Goal: Task Accomplishment & Management: Manage account settings

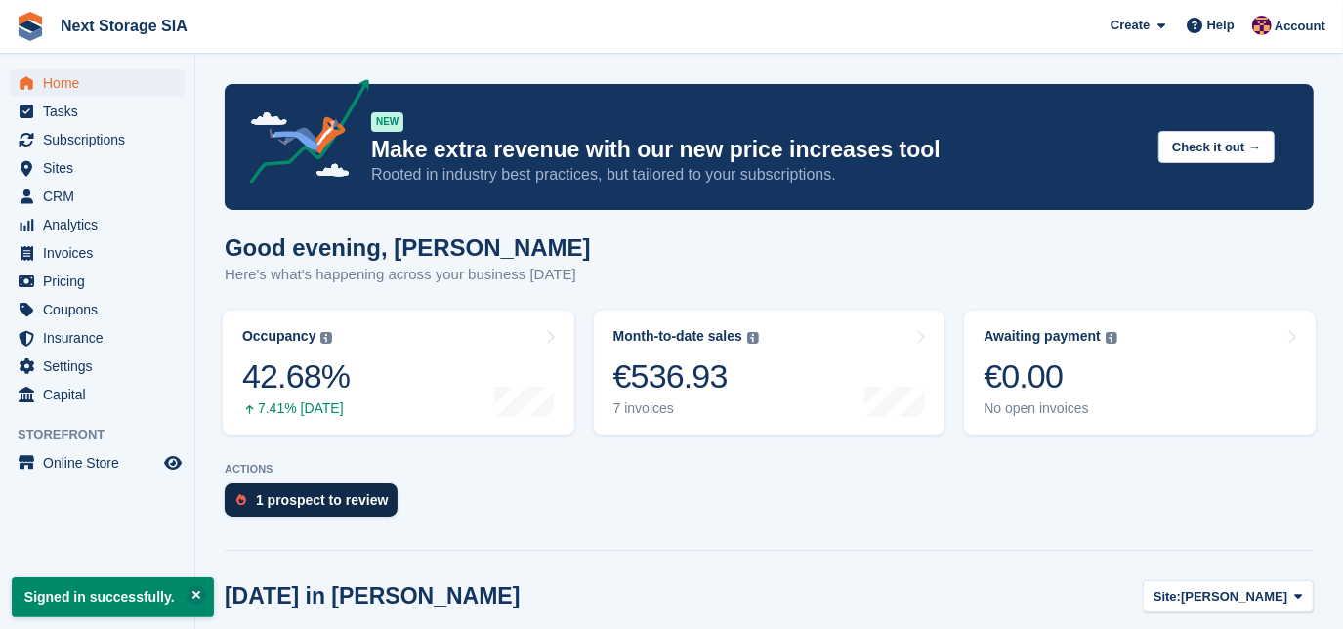
click at [283, 497] on div "1 prospect to review" at bounding box center [322, 500] width 132 height 16
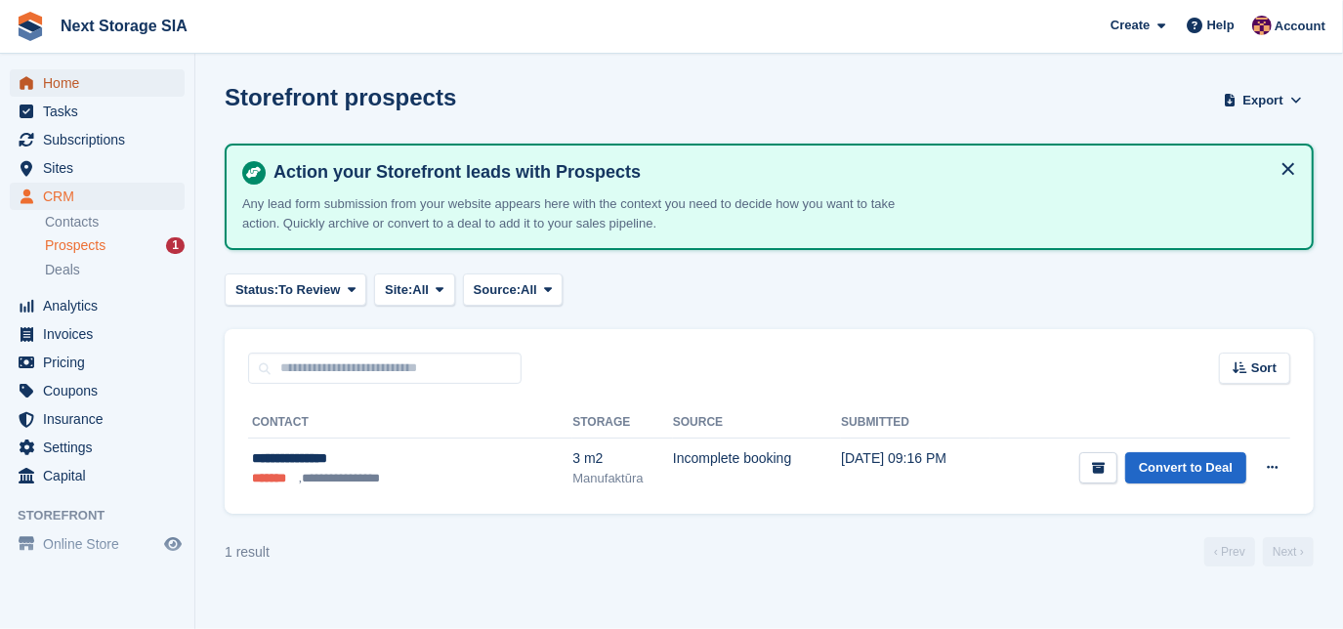
click at [57, 89] on span "Home" at bounding box center [101, 82] width 117 height 27
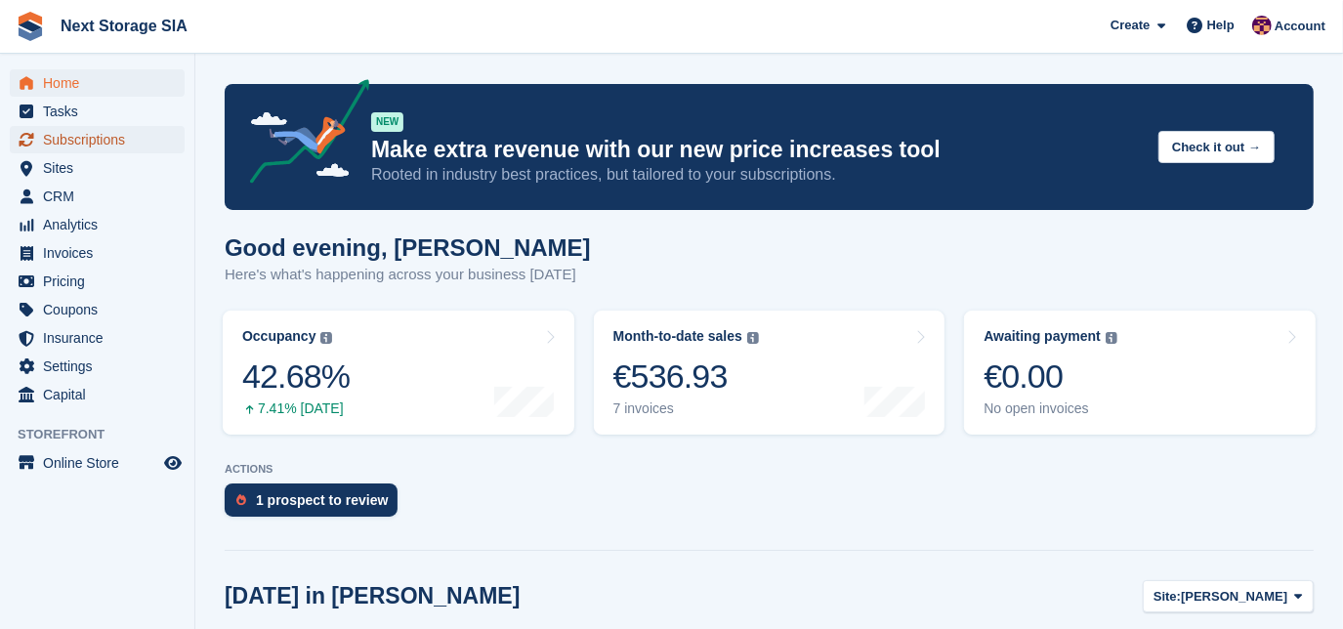
click at [85, 143] on span "Subscriptions" at bounding box center [101, 139] width 117 height 27
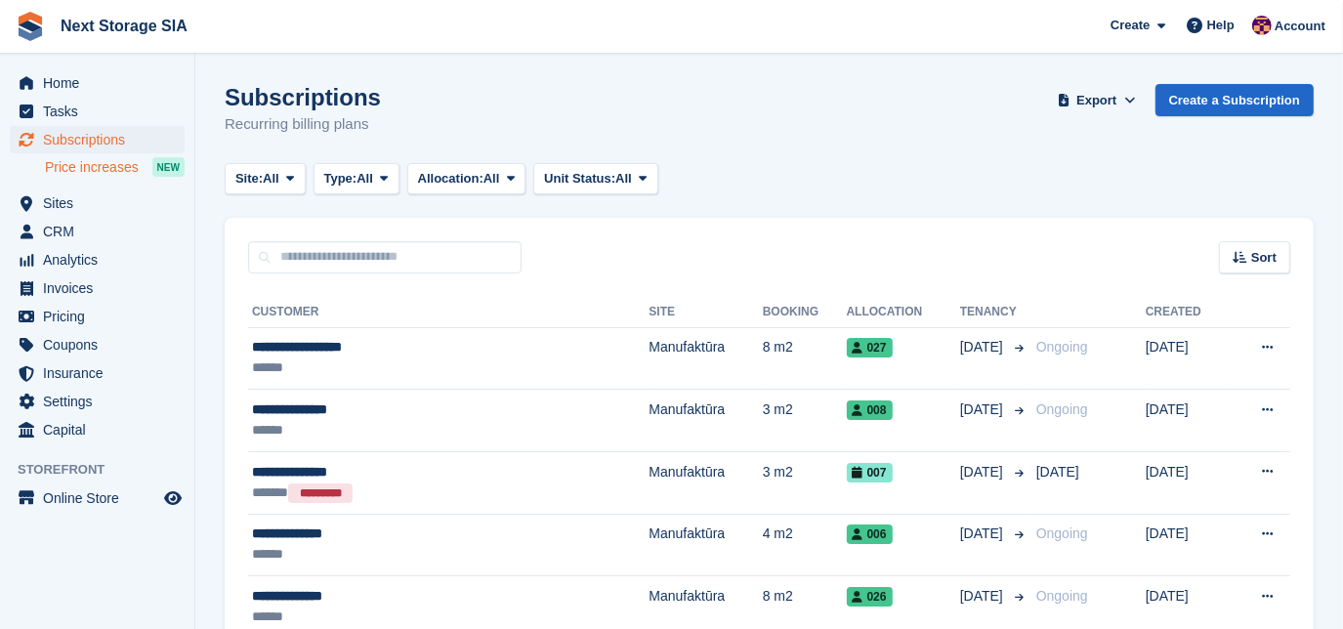
click at [100, 162] on span "Price increases" at bounding box center [92, 167] width 94 height 19
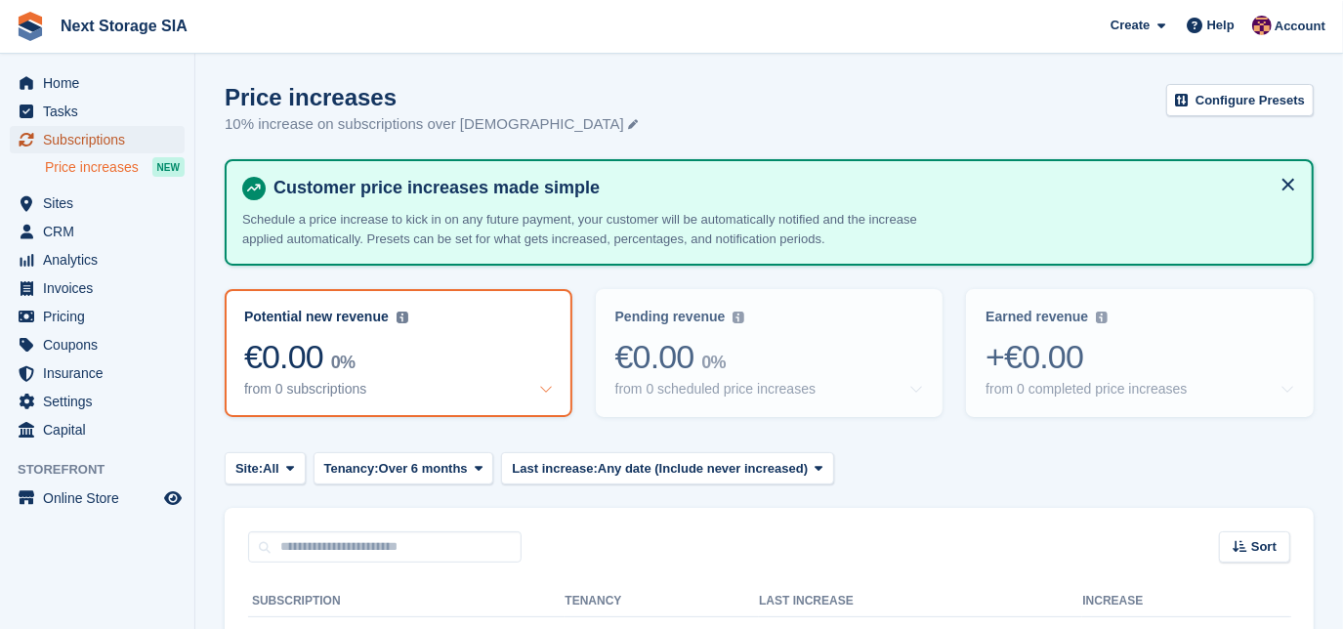
click at [85, 147] on span "Subscriptions" at bounding box center [101, 139] width 117 height 27
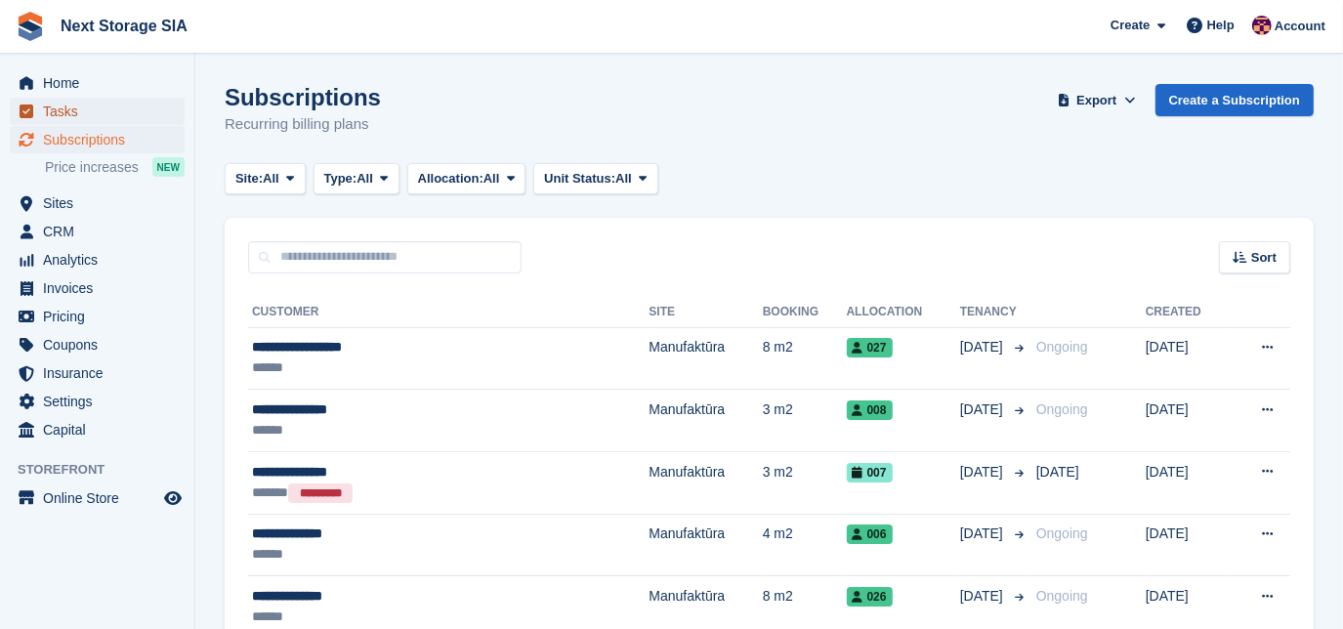
click at [47, 117] on span "Tasks" at bounding box center [101, 111] width 117 height 27
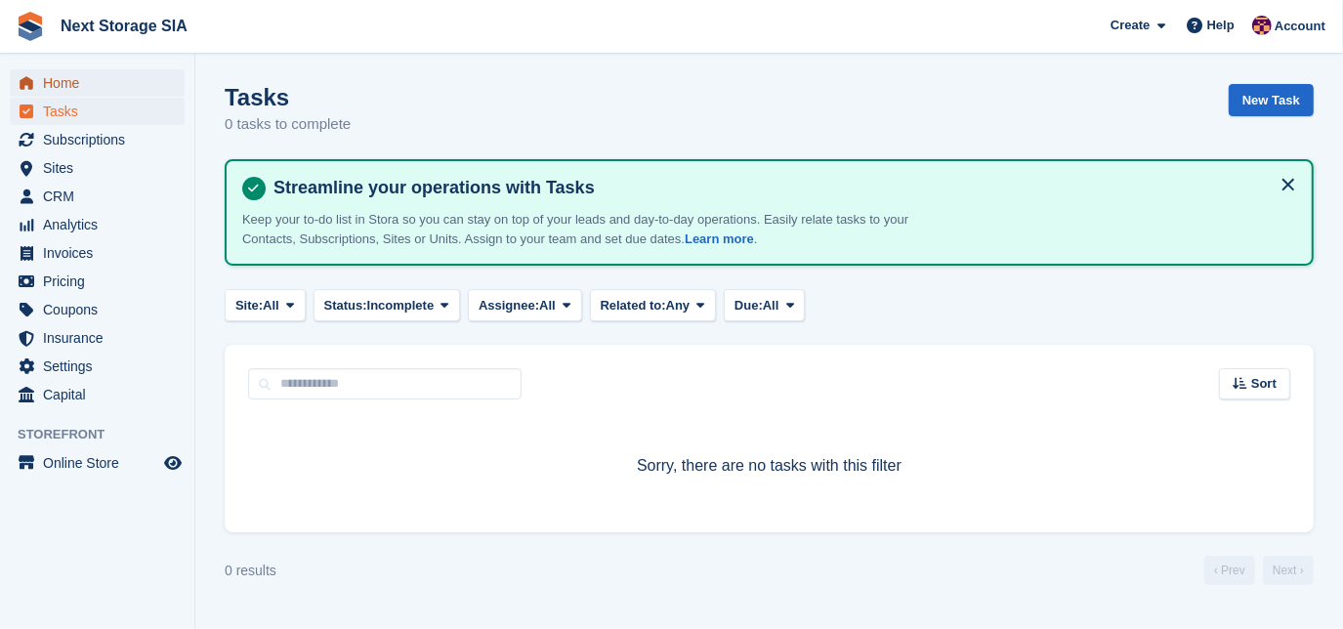
click at [62, 80] on span "Home" at bounding box center [101, 82] width 117 height 27
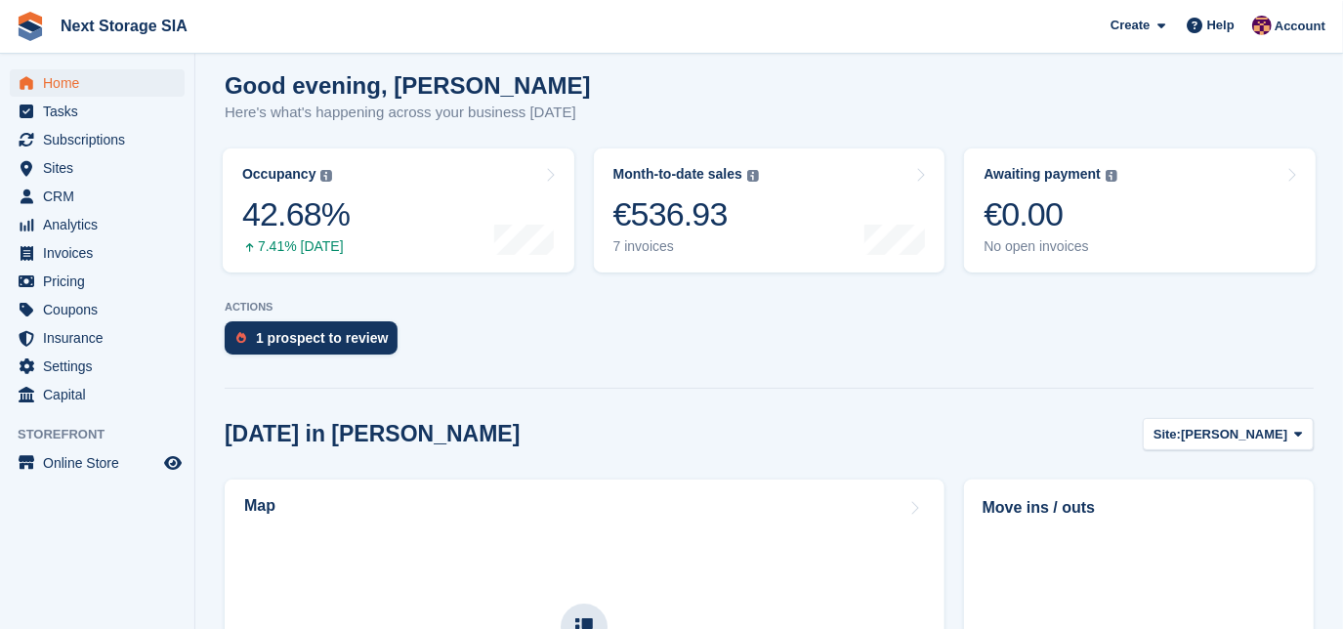
scroll to position [443, 0]
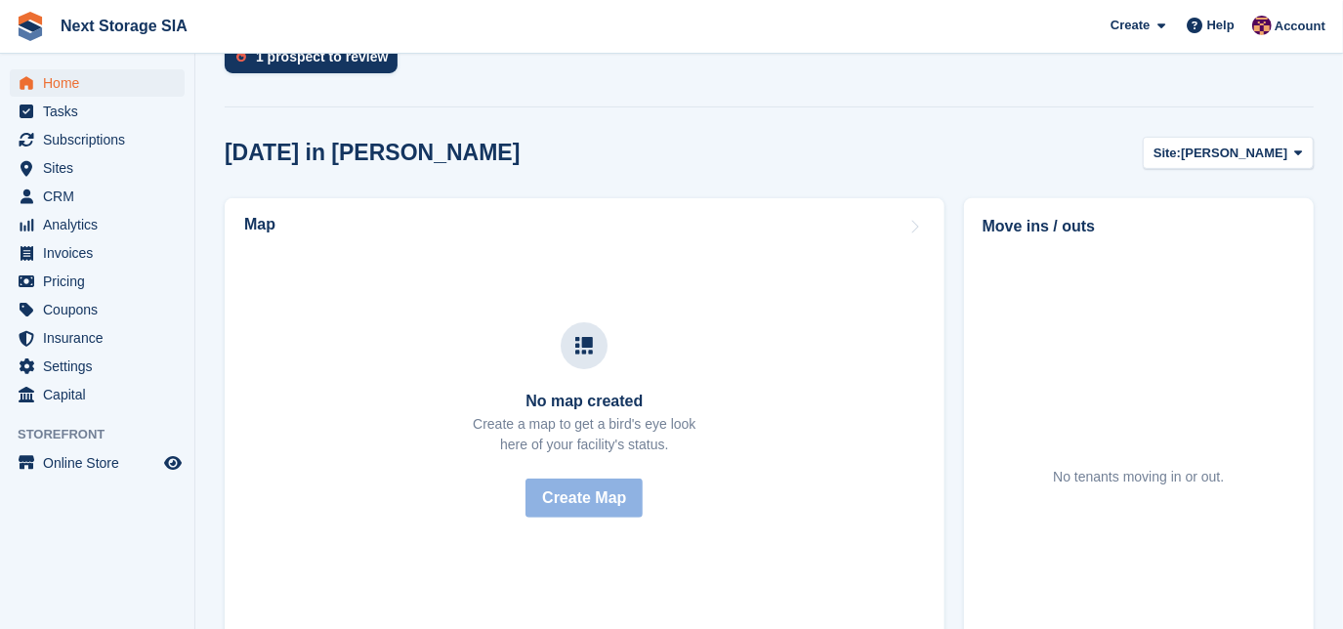
click at [1280, 156] on span "Hanzas vārti" at bounding box center [1234, 154] width 106 height 20
click at [1258, 184] on link "[PERSON_NAME]" at bounding box center [1220, 199] width 170 height 35
click at [1269, 150] on span "[PERSON_NAME]" at bounding box center [1234, 154] width 106 height 20
click at [1232, 231] on link "Manufaktūra" at bounding box center [1220, 234] width 170 height 35
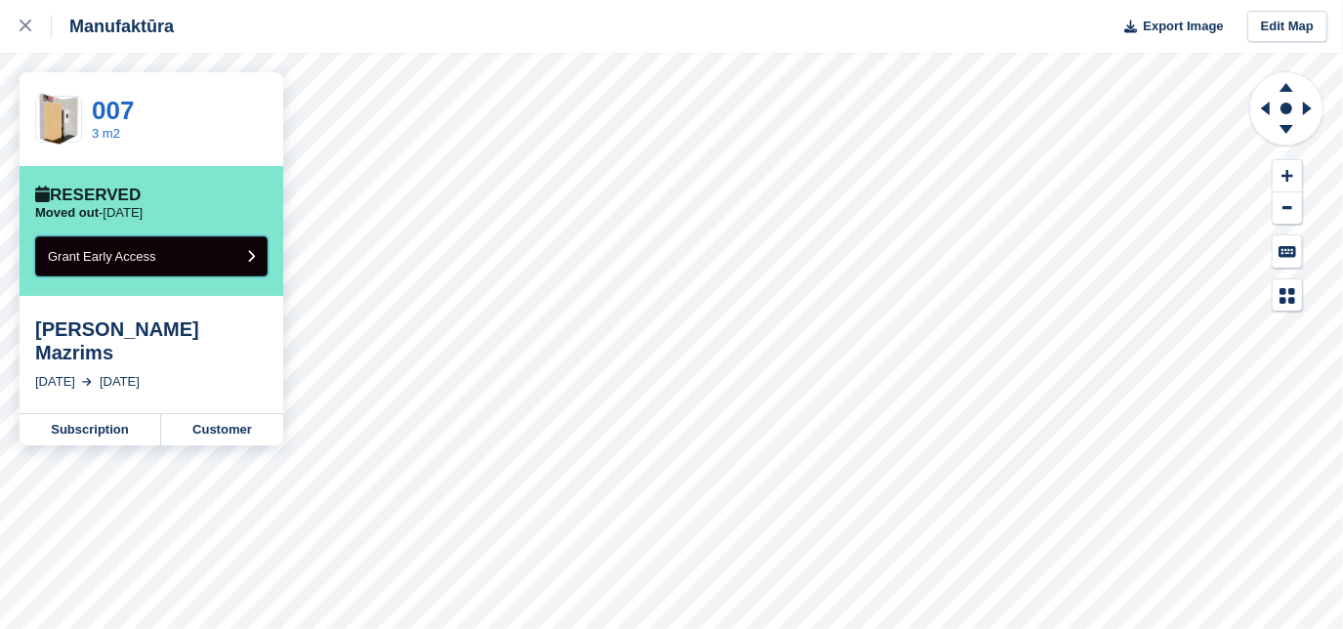
click at [229, 245] on button "Grant Early Access" at bounding box center [151, 256] width 232 height 40
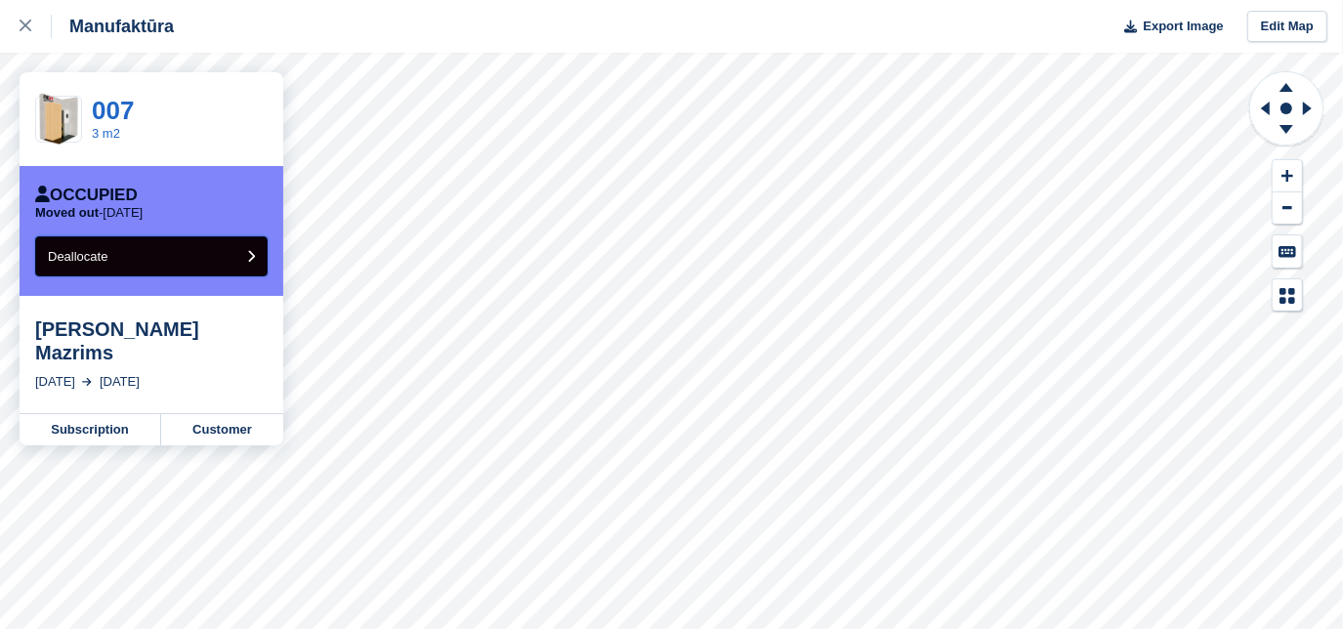
click at [259, 248] on button "Deallocate" at bounding box center [151, 256] width 232 height 40
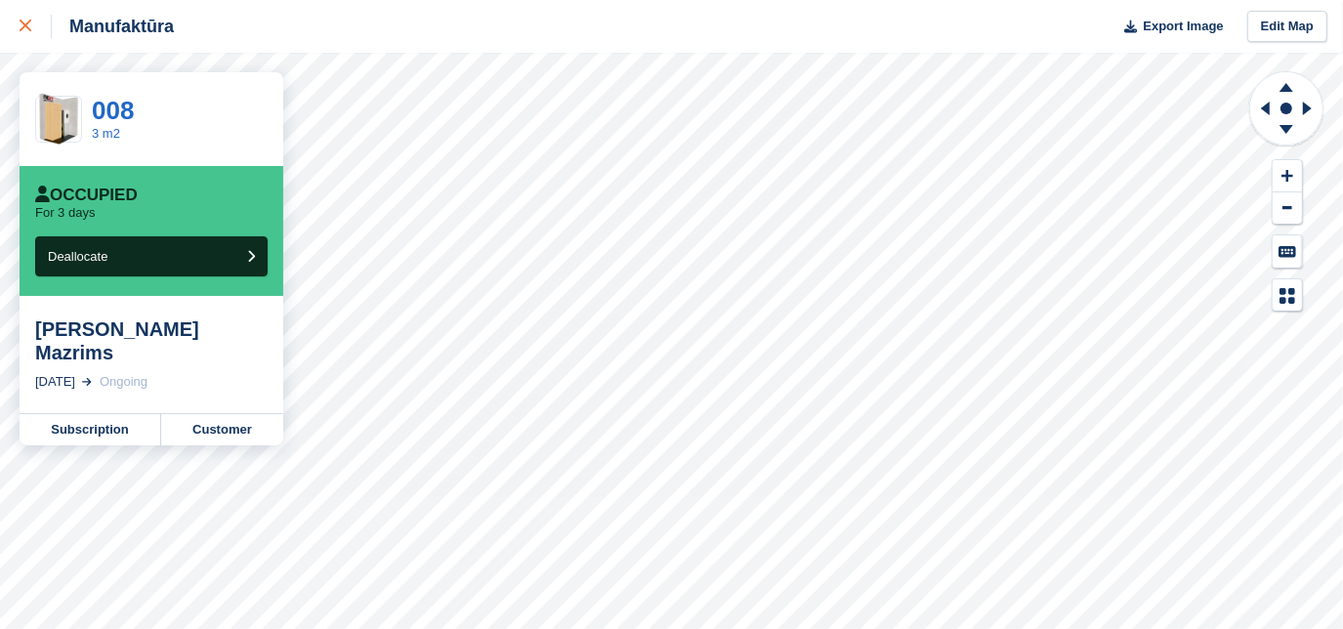
click at [31, 23] on div at bounding box center [36, 26] width 32 height 23
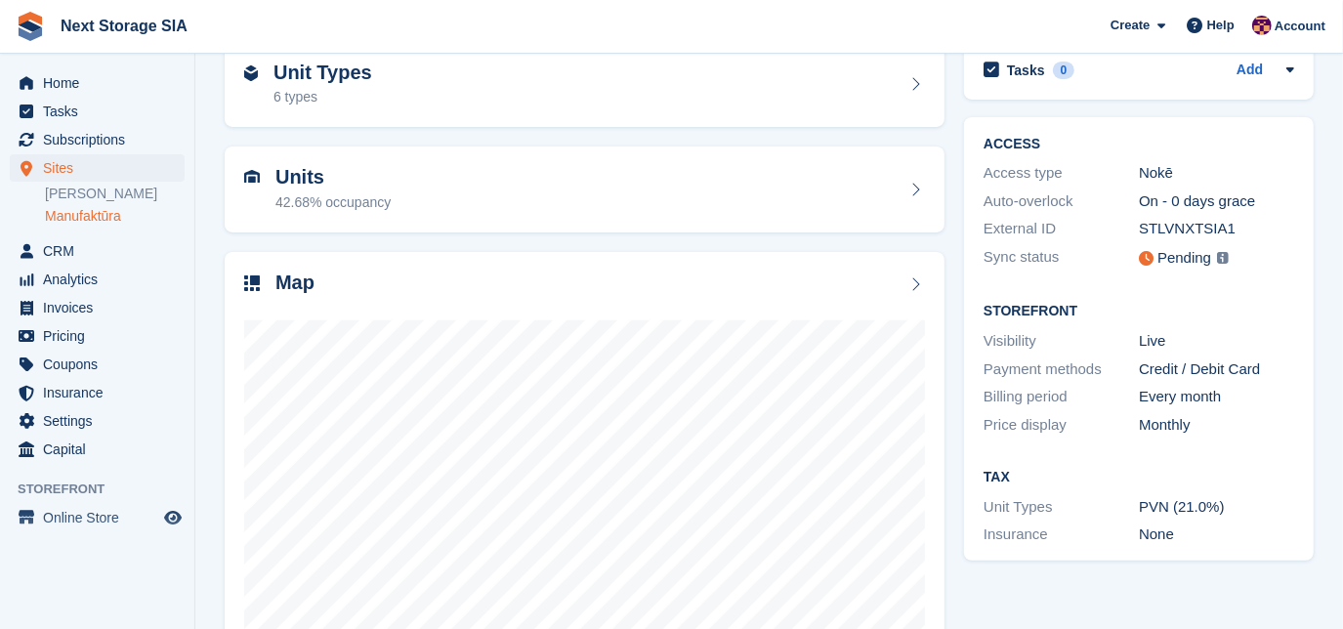
scroll to position [26, 0]
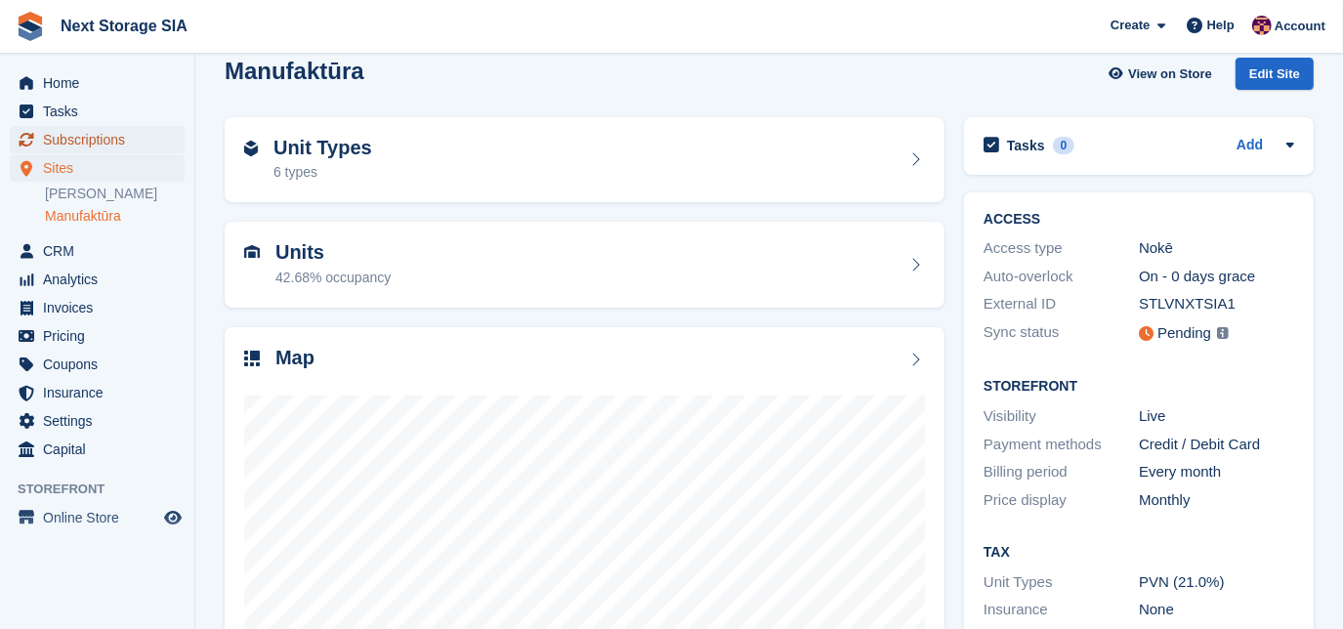
click at [68, 132] on span "Subscriptions" at bounding box center [101, 139] width 117 height 27
